Goal: Check status: Check status

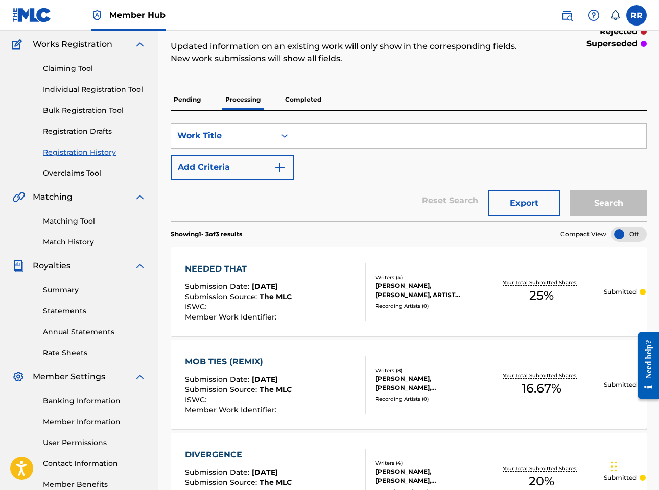
scroll to position [81, 0]
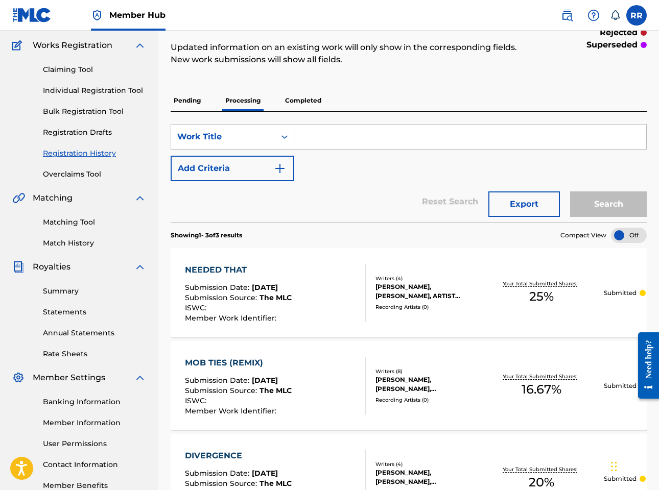
click at [237, 364] on div "MOB TIES (REMIX)" at bounding box center [238, 363] width 107 height 12
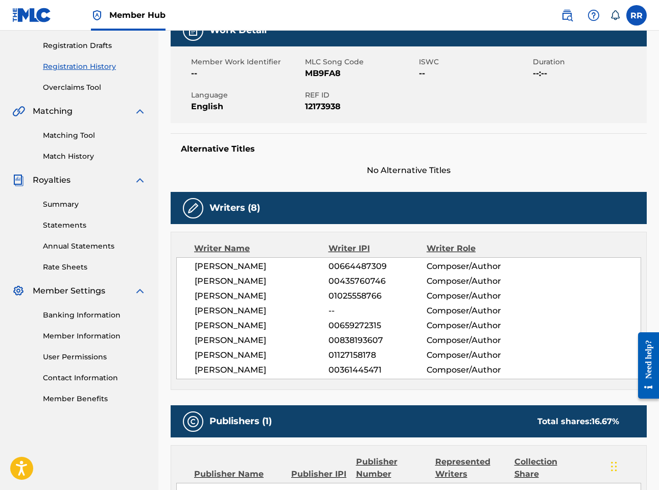
scroll to position [199, 0]
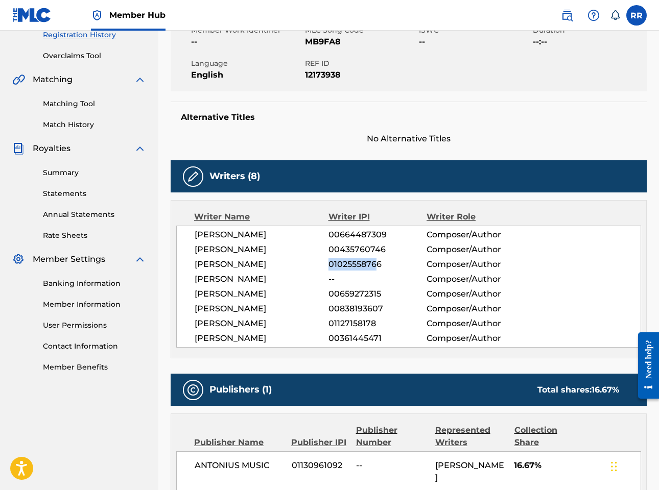
drag, startPoint x: 328, startPoint y: 262, endPoint x: 378, endPoint y: 262, distance: 50.1
click at [378, 262] on span "01025558766" at bounding box center [377, 264] width 98 height 12
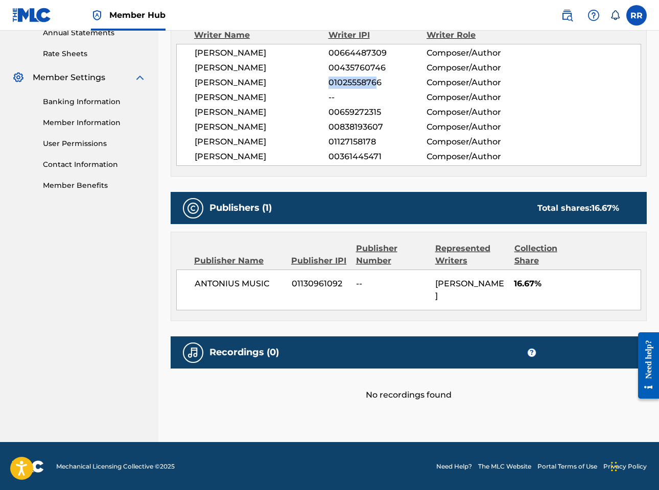
scroll to position [381, 0]
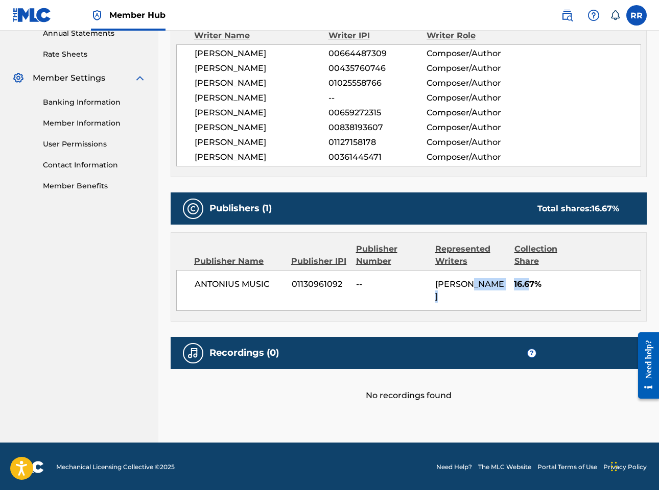
drag, startPoint x: 509, startPoint y: 284, endPoint x: 530, endPoint y: 284, distance: 20.4
click at [530, 284] on div "ANTONIUS MUSIC 01130961092 -- [PERSON_NAME] 16.67%" at bounding box center [408, 290] width 465 height 41
click at [540, 283] on span "16.67%" at bounding box center [577, 284] width 127 height 12
drag, startPoint x: 546, startPoint y: 283, endPoint x: 524, endPoint y: 283, distance: 22.0
click at [524, 283] on span "16.67%" at bounding box center [577, 284] width 127 height 12
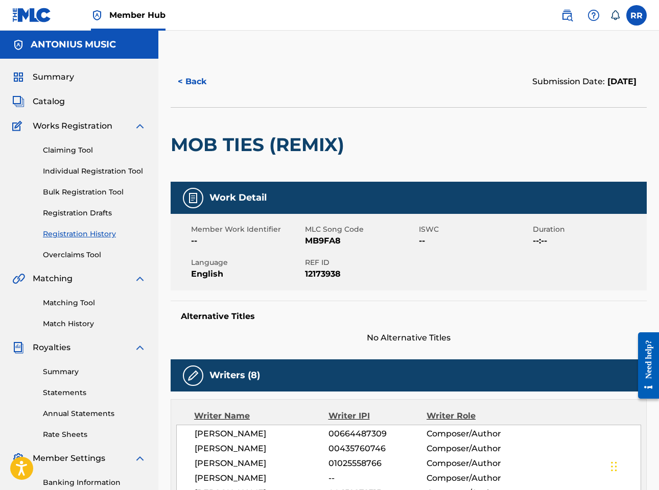
scroll to position [0, 0]
